Goal: Information Seeking & Learning: Learn about a topic

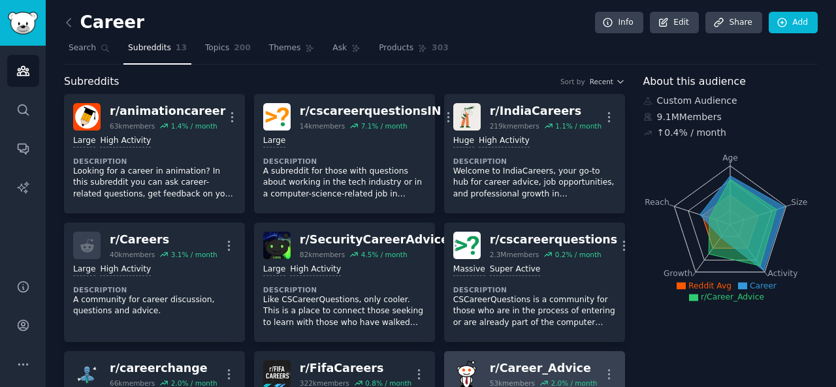
click at [536, 369] on div "r/ Career_Advice" at bounding box center [544, 369] width 108 height 16
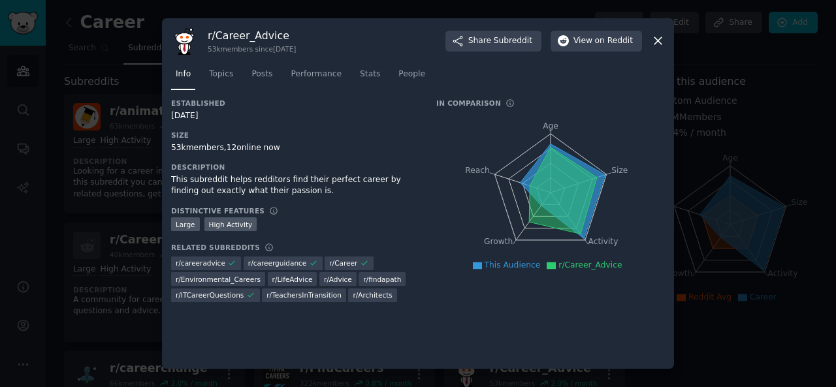
click at [633, 334] on div "Established [DATE] Size 53k members, 12 online now Description This subreddit h…" at bounding box center [418, 229] width 494 height 261
click at [656, 320] on div "Established [DATE] Size 53k members, 12 online now Description This subreddit h…" at bounding box center [418, 229] width 494 height 261
click at [657, 41] on icon at bounding box center [657, 41] width 7 height 7
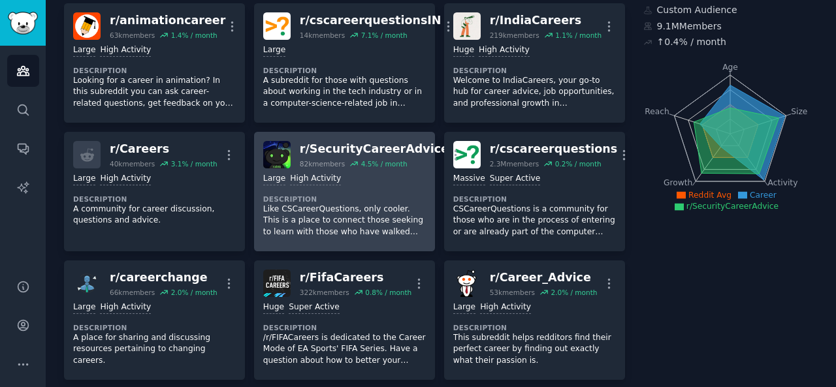
scroll to position [90, 0]
click at [375, 210] on p "Like CSCareerQuestions, only cooler. This is a place to connect those seeking t…" at bounding box center [344, 221] width 163 height 35
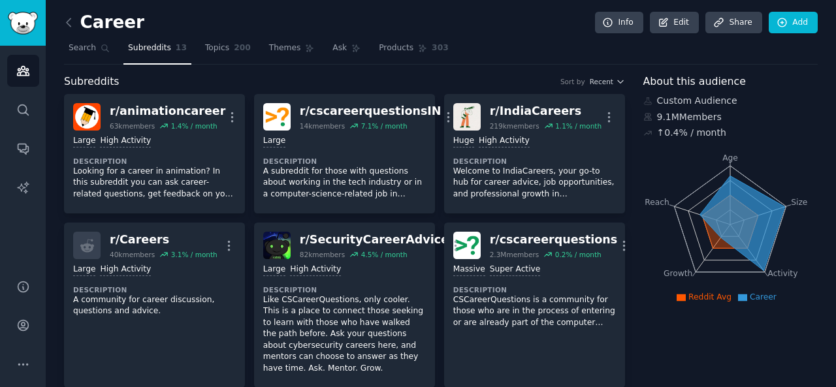
click at [244, 49] on nav "Search Subreddits 13 Topics 200 Themes Ask Products 303" at bounding box center [441, 51] width 754 height 27
click at [218, 43] on span "Topics" at bounding box center [217, 48] width 24 height 12
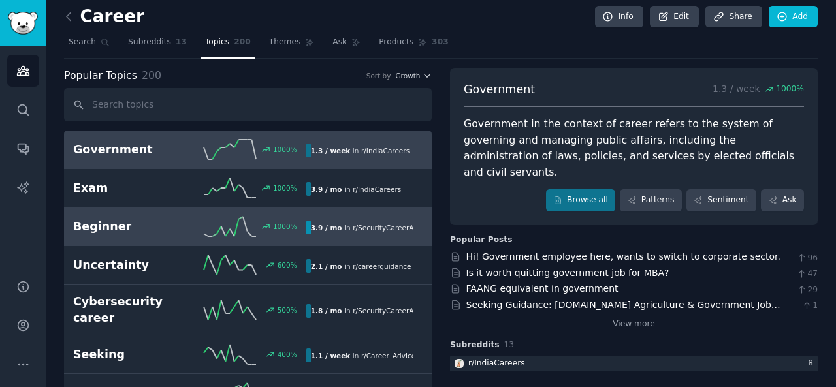
scroll to position [5, 0]
click at [353, 229] on span "r/ SecurityCareerAdvice" at bounding box center [392, 229] width 79 height 8
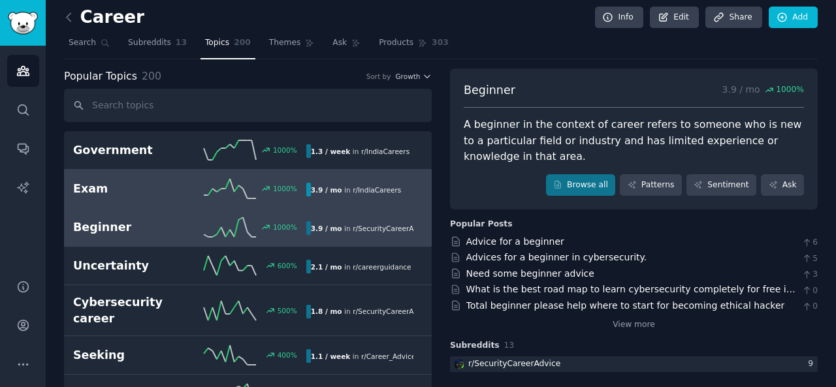
click at [248, 198] on link "Exam 1000 % 3.9 / mo in r/ IndiaCareers" at bounding box center [248, 189] width 368 height 39
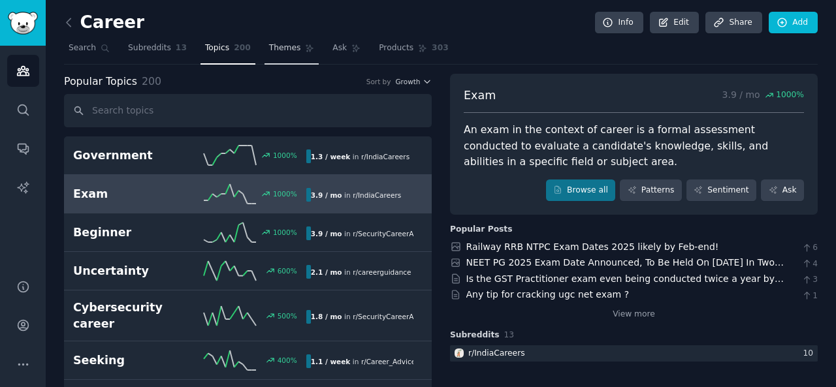
click at [272, 49] on span "Themes" at bounding box center [285, 48] width 32 height 12
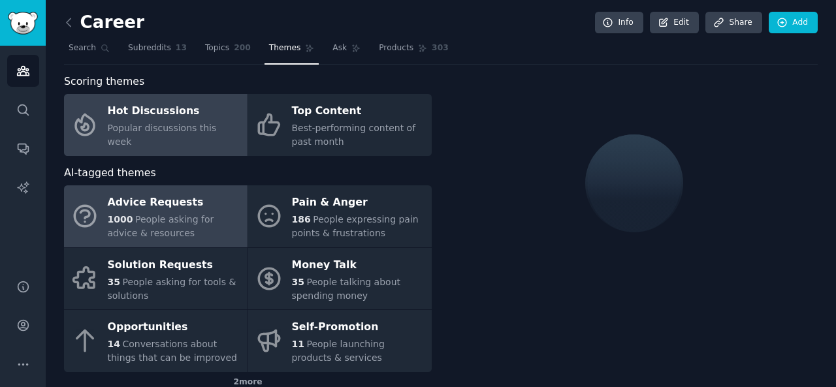
click at [209, 201] on div "Advice Requests" at bounding box center [174, 203] width 133 height 21
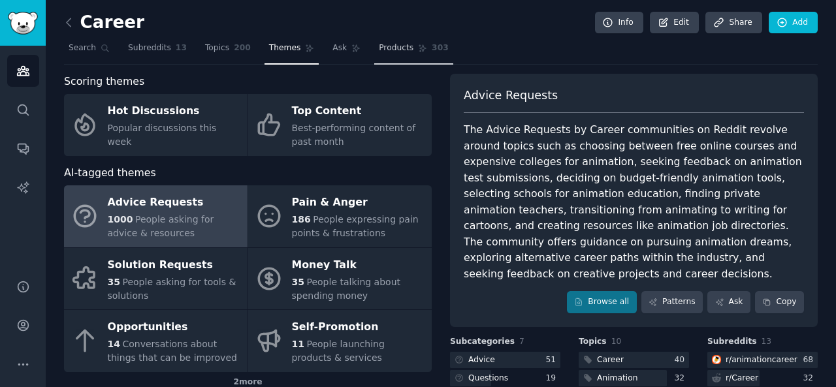
click at [376, 56] on link "Products 303" at bounding box center [413, 51] width 78 height 27
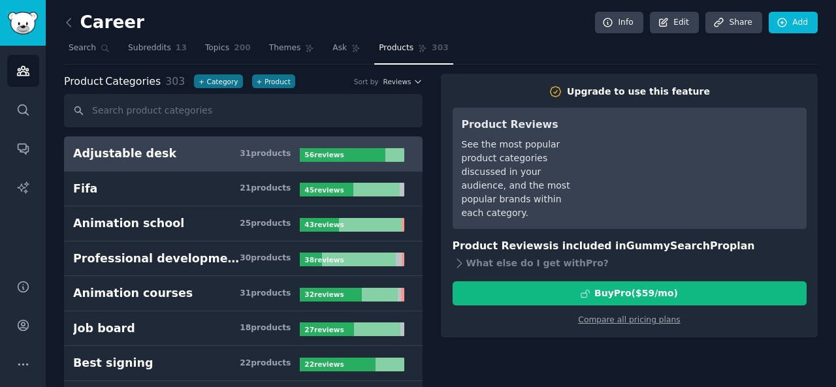
click at [213, 167] on link "Adjustable desk 31 product s 56 review s" at bounding box center [243, 154] width 359 height 35
click at [211, 44] on span "Topics" at bounding box center [217, 48] width 24 height 12
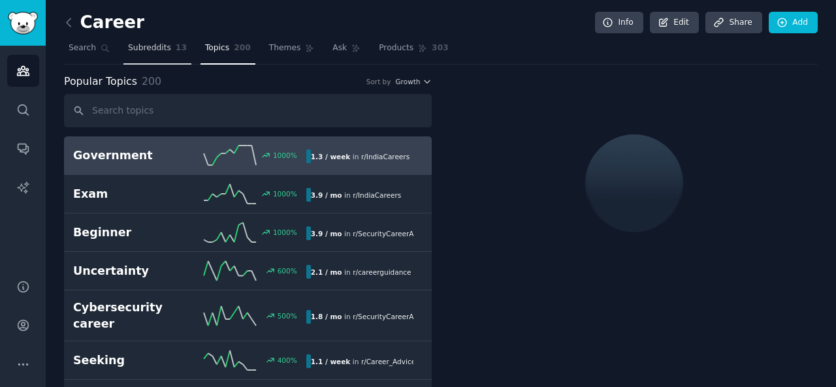
click at [152, 54] on link "Subreddits 13" at bounding box center [157, 51] width 68 height 27
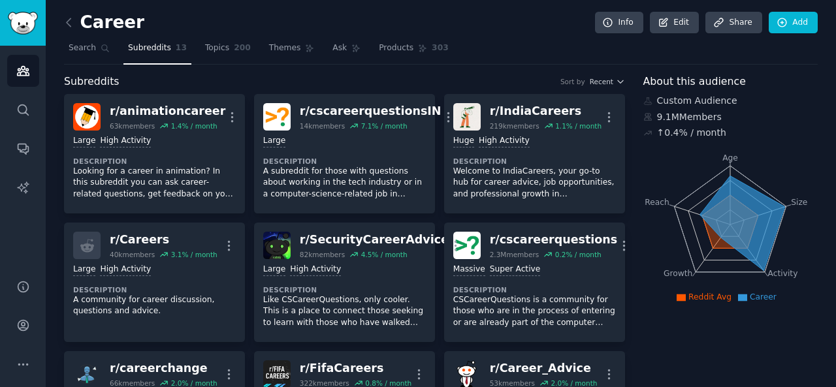
click at [152, 54] on link "Subreddits 13" at bounding box center [157, 51] width 68 height 27
click at [223, 56] on link "Topics 200" at bounding box center [228, 51] width 55 height 27
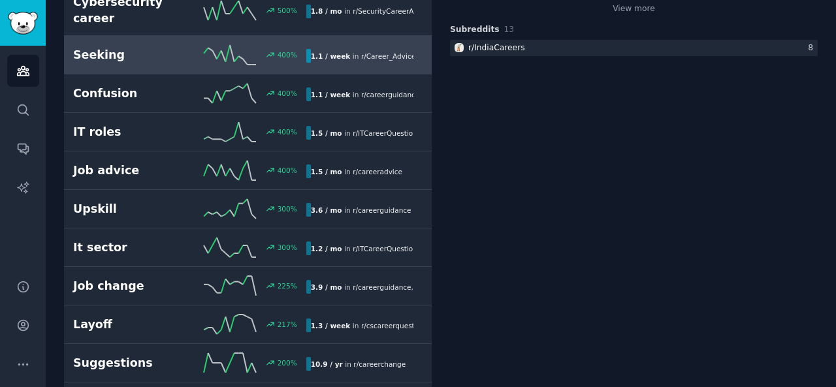
scroll to position [306, 0]
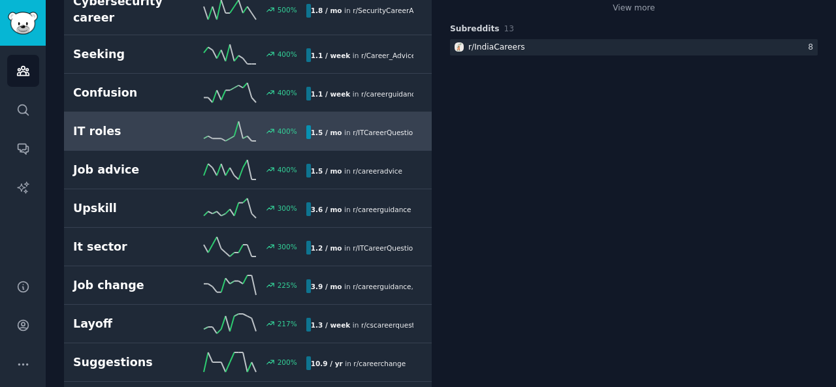
click at [213, 124] on icon at bounding box center [230, 131] width 52 height 20
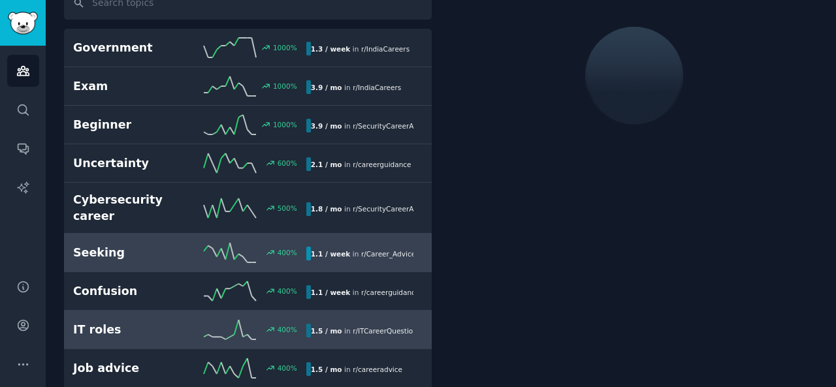
scroll to position [116, 0]
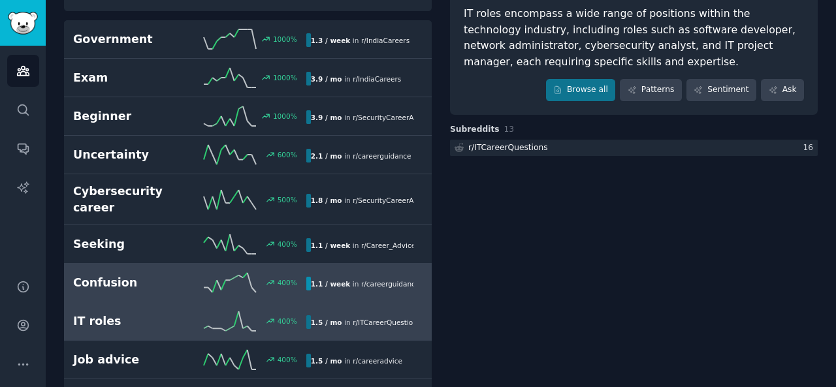
click at [233, 276] on icon at bounding box center [230, 283] width 52 height 20
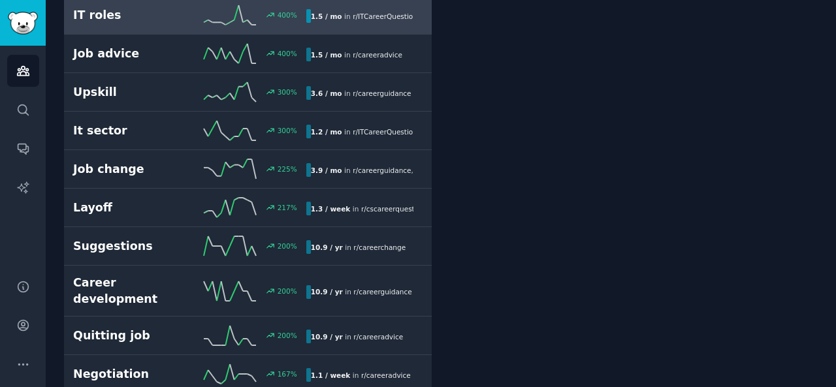
scroll to position [427, 0]
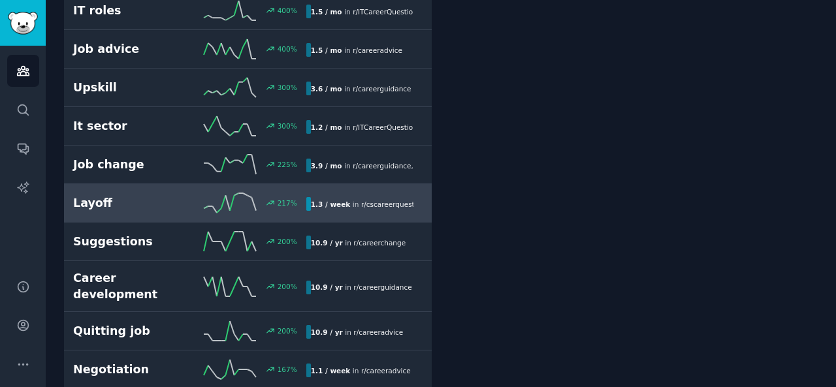
click at [211, 193] on icon at bounding box center [230, 203] width 52 height 20
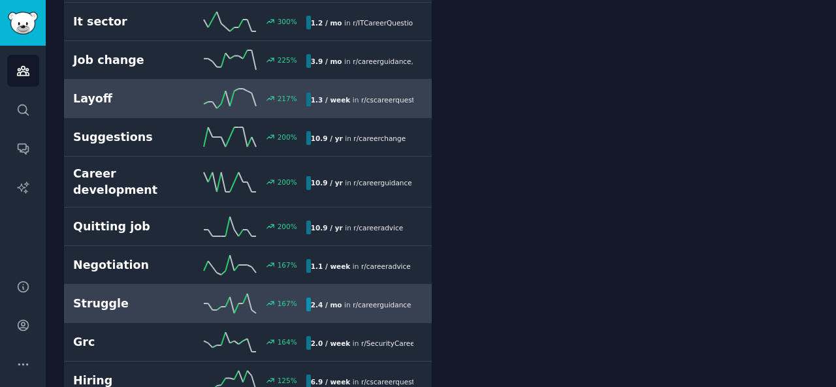
scroll to position [526, 0]
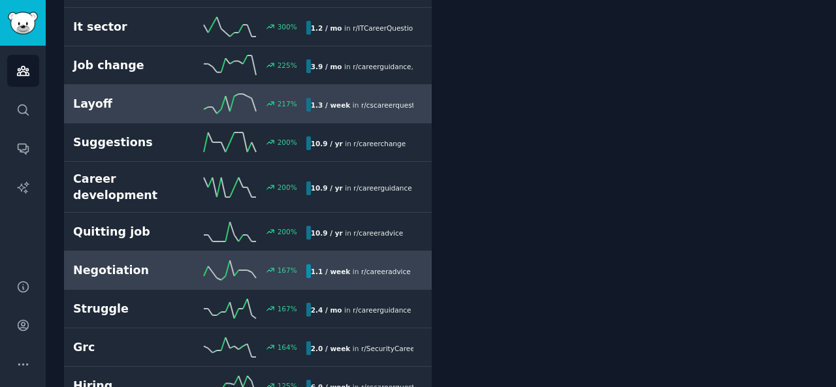
click at [180, 261] on div "Negotiation 167 % 1.1 / week in r/ careeradvice" at bounding box center [247, 271] width 349 height 20
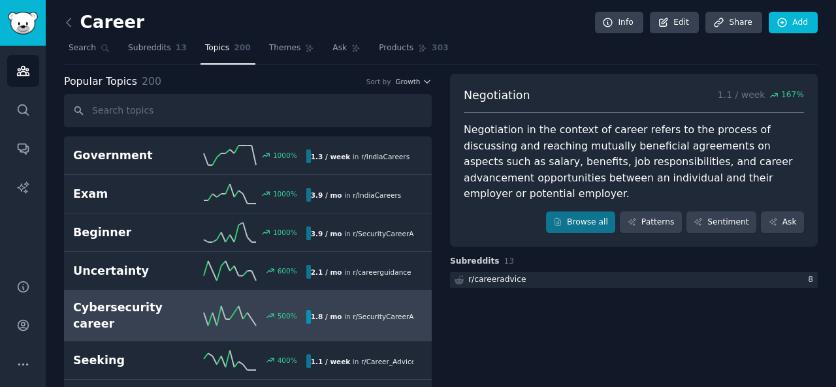
scroll to position [18, 0]
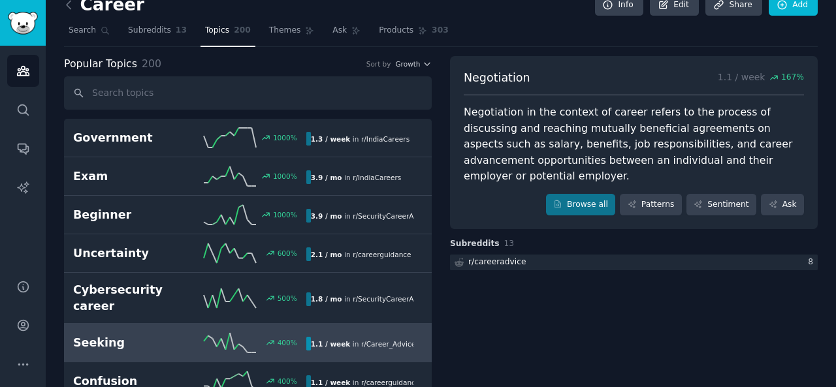
click at [133, 335] on h2 "Seeking" at bounding box center [131, 343] width 116 height 16
